Goal: Register for event/course

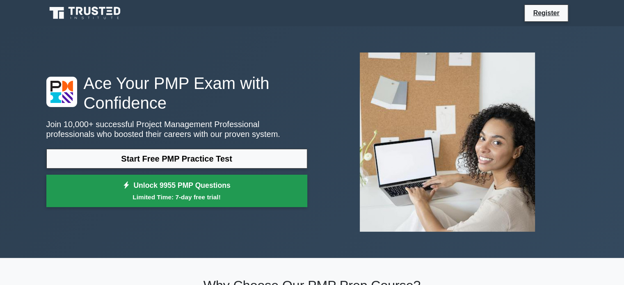
click at [210, 184] on link "Unlock 9955 PMP Questions Limited Time: 7-day free trial!" at bounding box center [176, 191] width 261 height 33
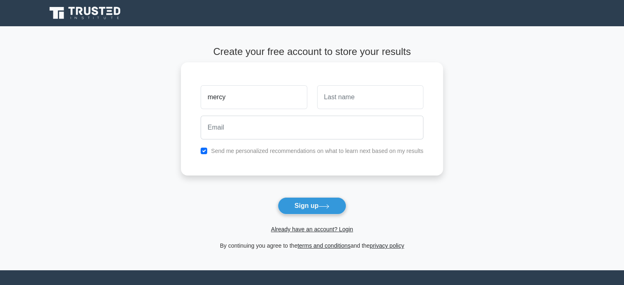
type input "mercy"
click at [320, 96] on input "text" at bounding box center [370, 97] width 106 height 24
type input "joshua"
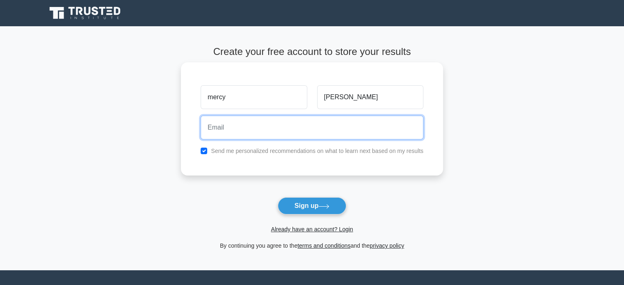
click at [254, 138] on input "email" at bounding box center [312, 128] width 223 height 24
type input "mercykalimi@gmail.com"
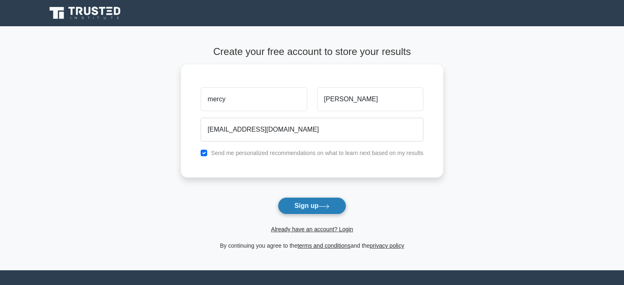
click at [299, 201] on button "Sign up" at bounding box center [312, 205] width 69 height 17
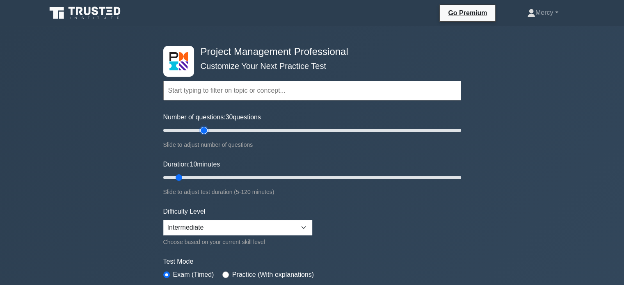
type input "30"
click at [201, 126] on input "Number of questions: 30 questions" at bounding box center [312, 131] width 298 height 10
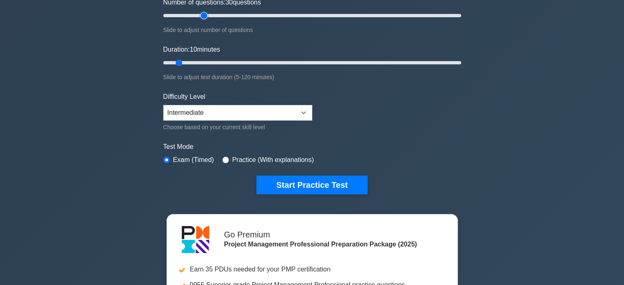
scroll to position [186, 0]
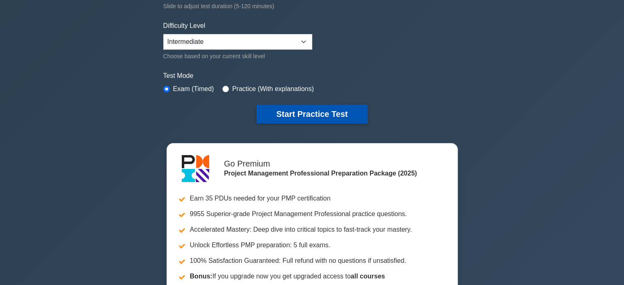
click at [297, 114] on button "Start Practice Test" at bounding box center [311, 114] width 111 height 19
